Goal: Check status

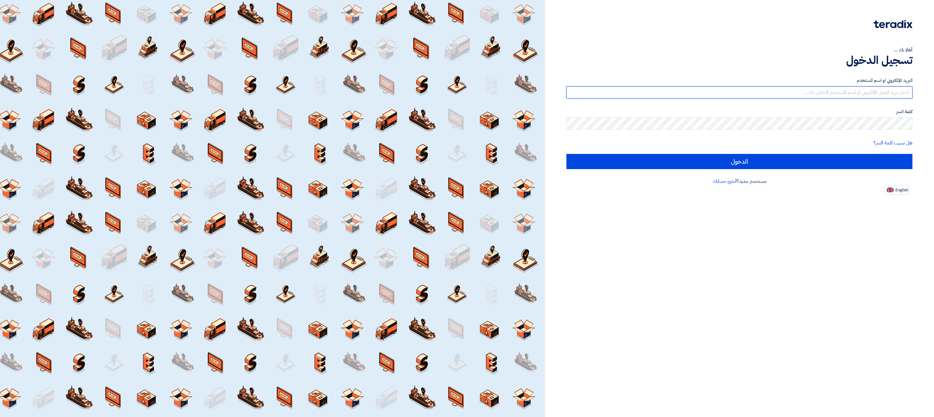
type input "eslam.zaki@energyasteel.com"
click at [821, 174] on div "البريد الإلكتروني او اسم المستخدم eslam.zaki@energyasteel.com كلمة السر هل نسيت…" at bounding box center [739, 122] width 346 height 109
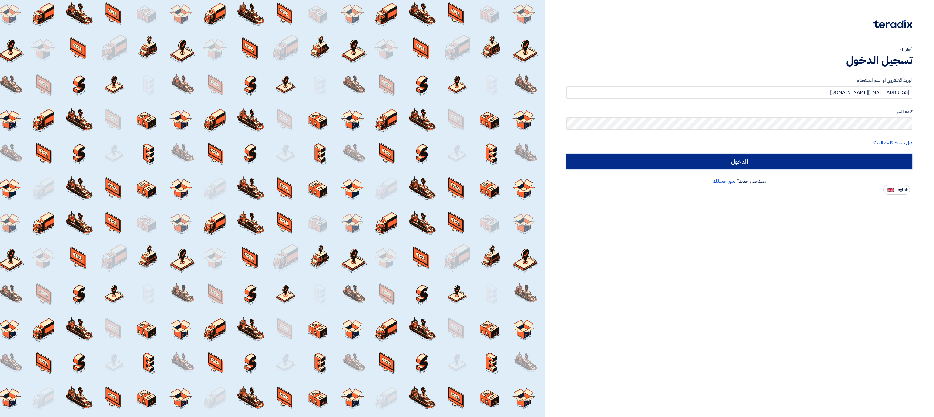
click at [815, 159] on input "الدخول" at bounding box center [739, 161] width 346 height 15
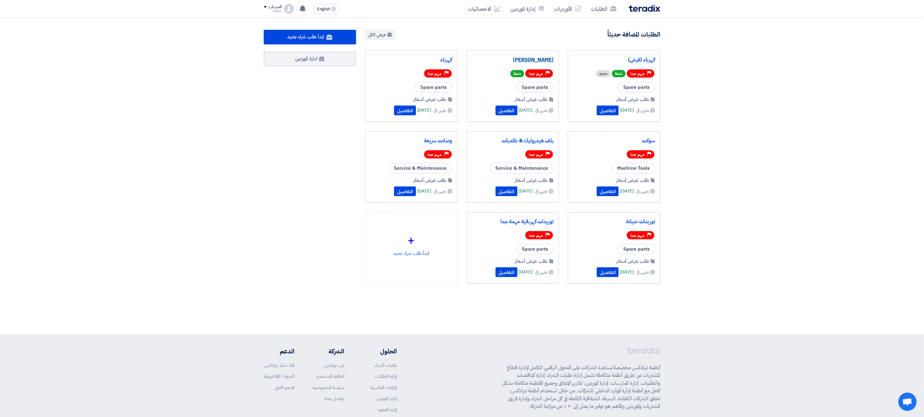
click at [542, 62] on link "[PERSON_NAME]" at bounding box center [513, 60] width 82 height 6
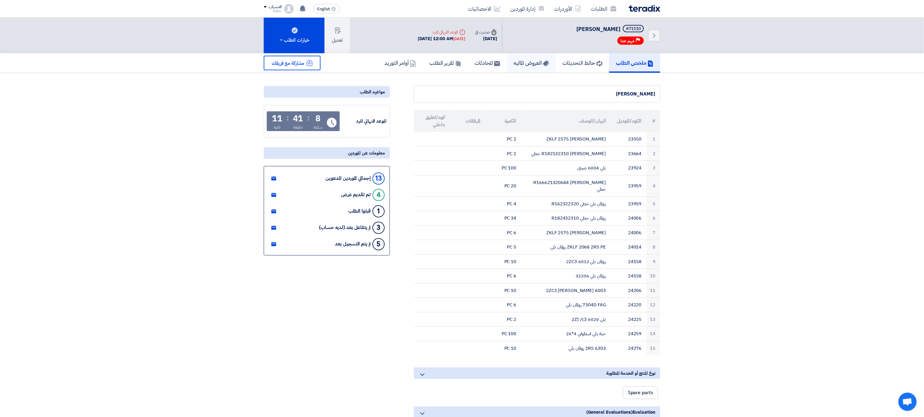
click at [514, 59] on h5 "العروض الماليه" at bounding box center [532, 62] width 36 height 7
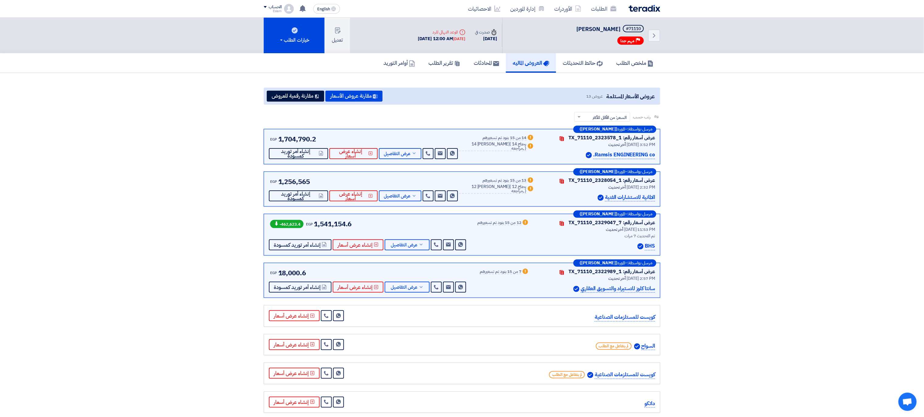
scroll to position [300, 0]
